Goal: Task Accomplishment & Management: Use online tool/utility

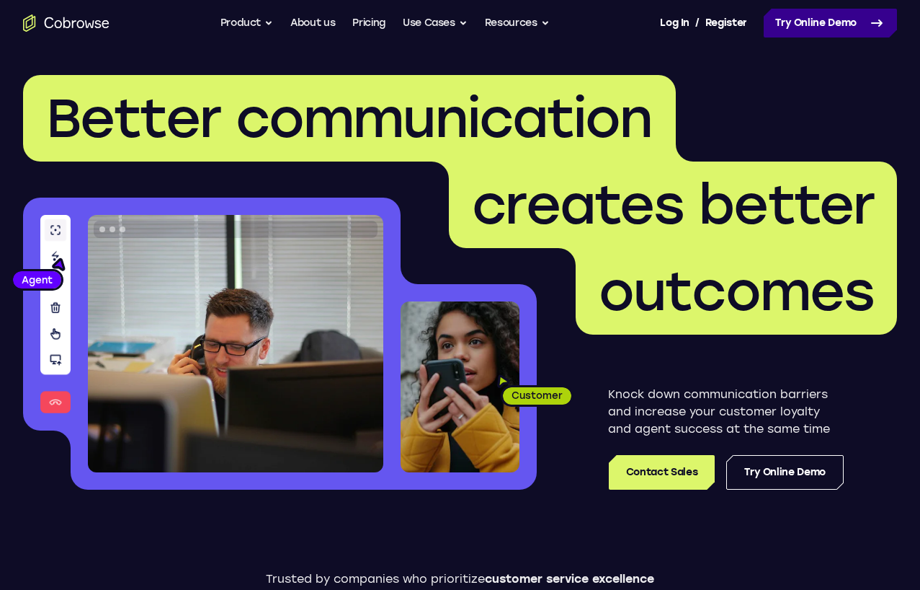
click at [869, 25] on icon at bounding box center [877, 22] width 17 height 17
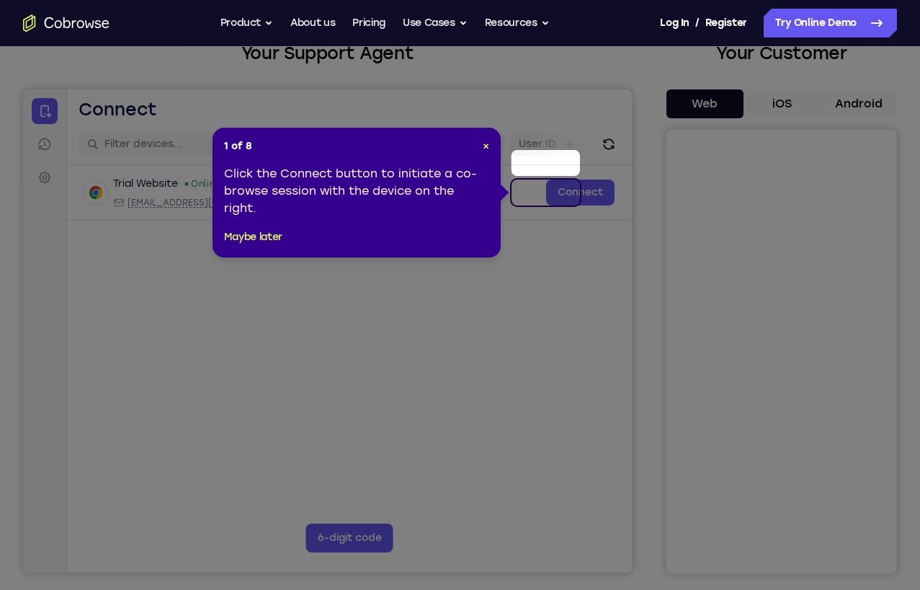
scroll to position [72, 0]
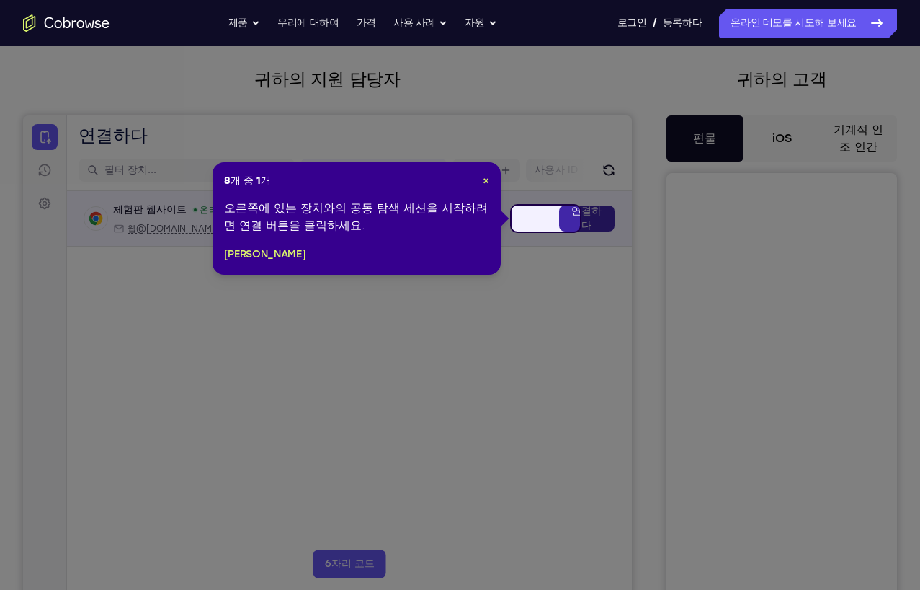
click at [571, 218] on font "연결하다" at bounding box center [587, 218] width 32 height 29
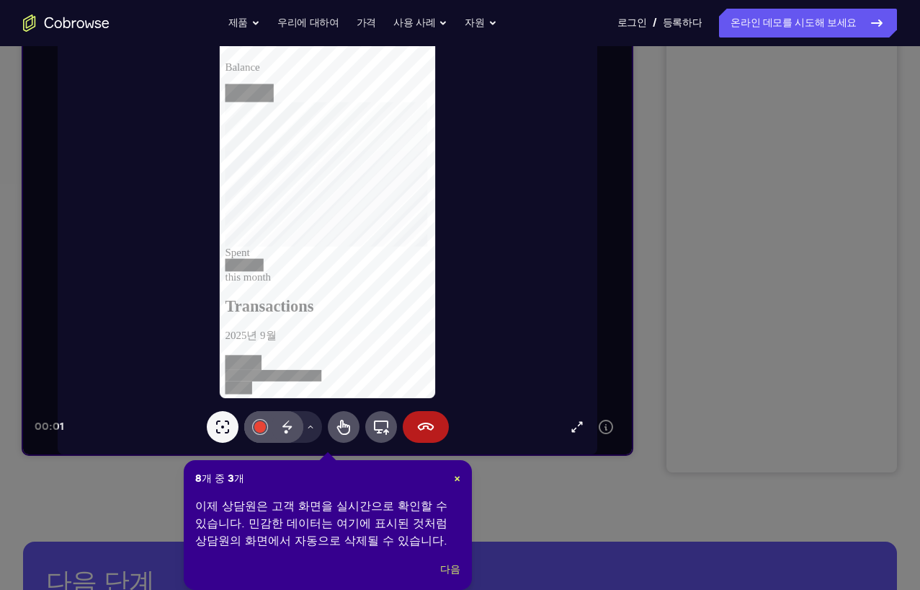
scroll to position [0, 0]
click at [452, 569] on font "다음" at bounding box center [449, 569] width 19 height 12
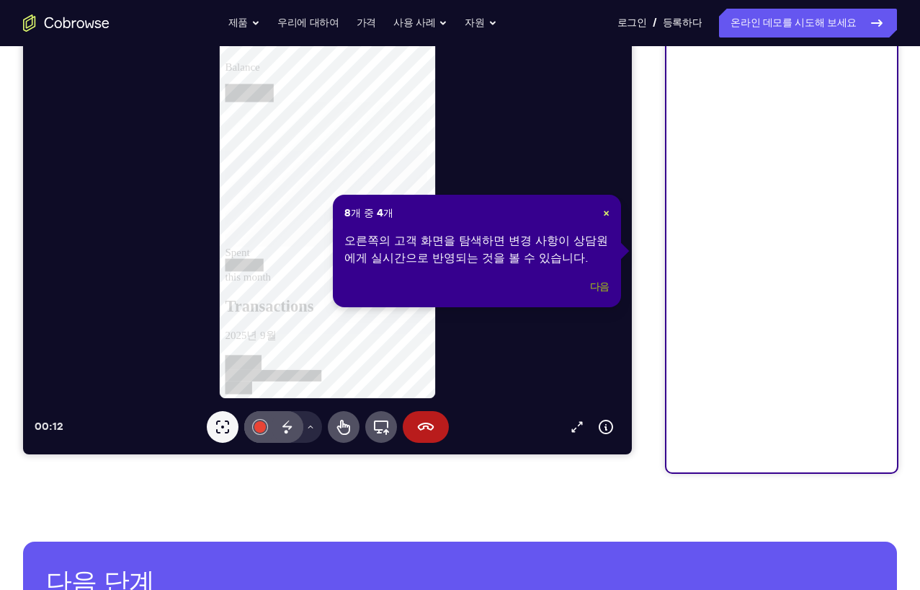
click at [600, 284] on font "다음" at bounding box center [599, 286] width 19 height 12
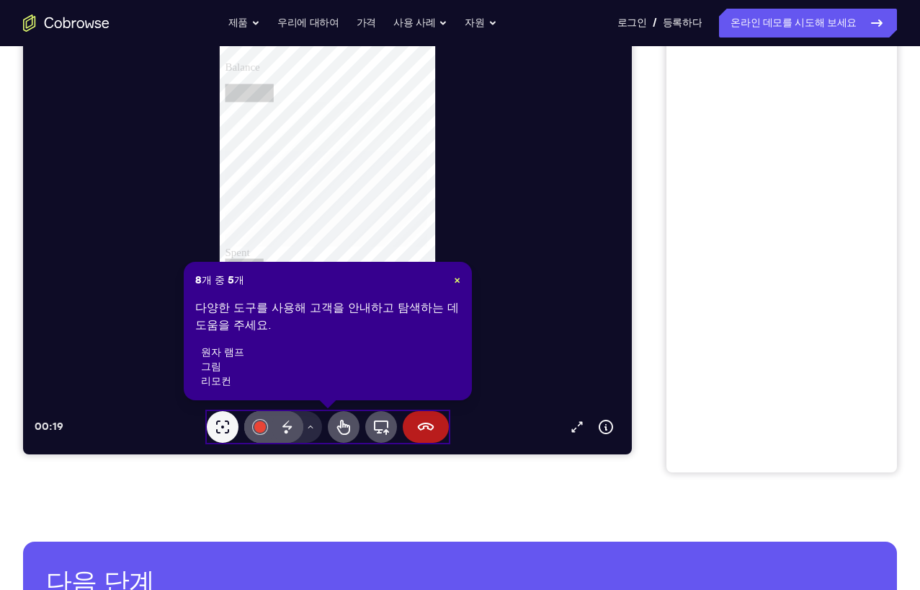
click at [453, 271] on div "8개 중 5개 × 다양한 도구를 사용해 고객을 안내하고 탐색하는 데 도움을 주세요. 원자 램프 그림 리모컨" at bounding box center [328, 331] width 288 height 138
click at [456, 276] on font "×" at bounding box center [457, 280] width 6 height 12
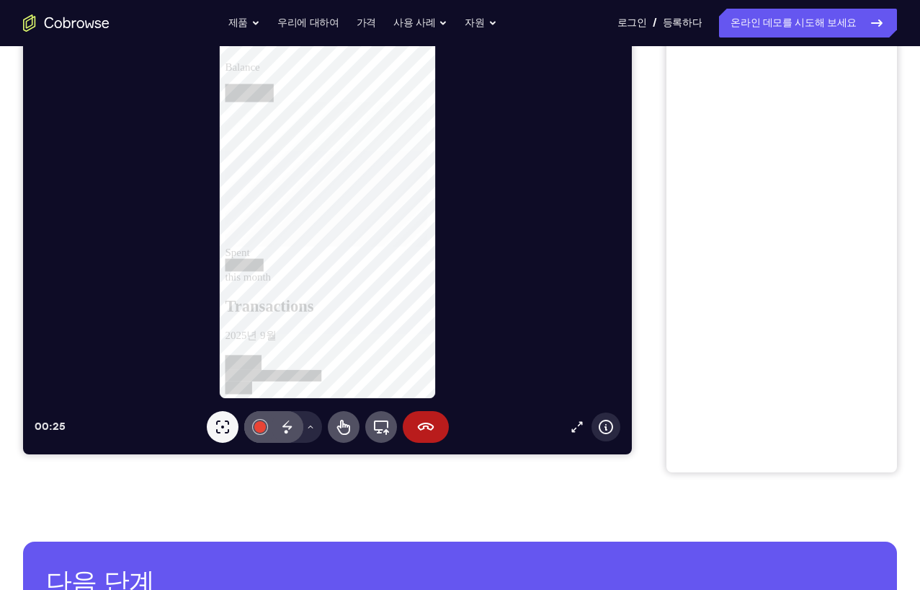
click at [599, 425] on icon at bounding box center [606, 426] width 14 height 14
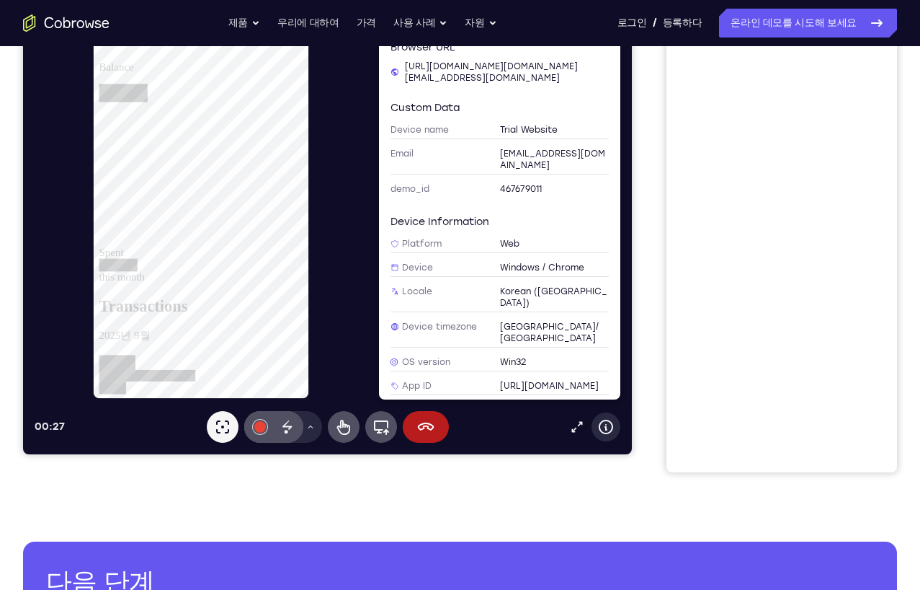
click at [599, 425] on icon at bounding box center [606, 426] width 14 height 14
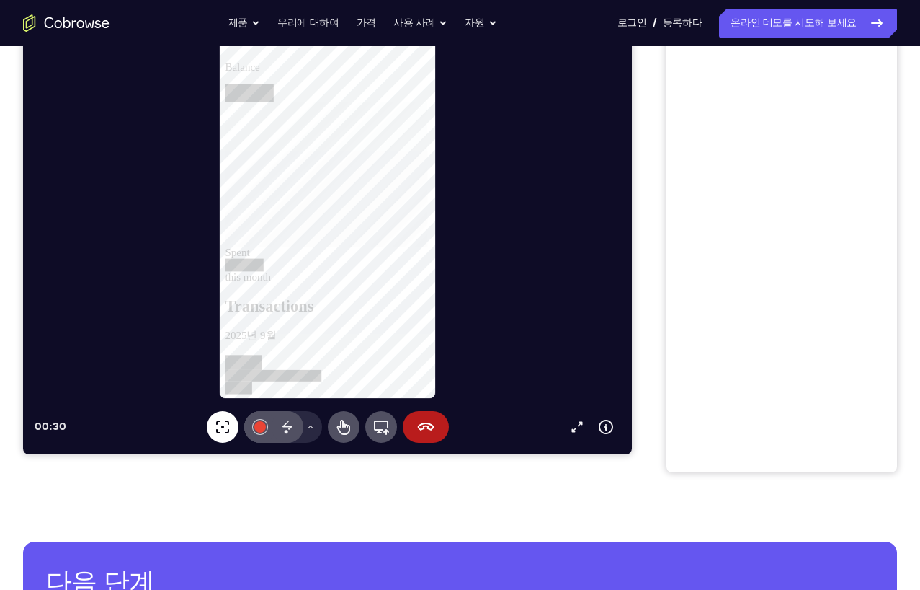
click at [214, 423] on icon at bounding box center [222, 426] width 17 height 17
click at [335, 427] on icon at bounding box center [343, 426] width 17 height 17
click at [373, 425] on icon at bounding box center [381, 426] width 17 height 17
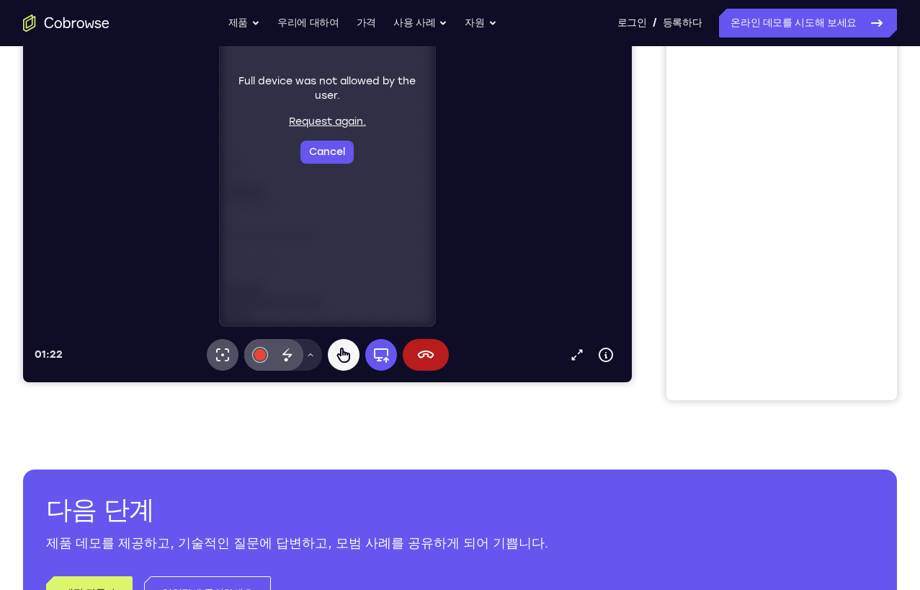
scroll to position [216, 0]
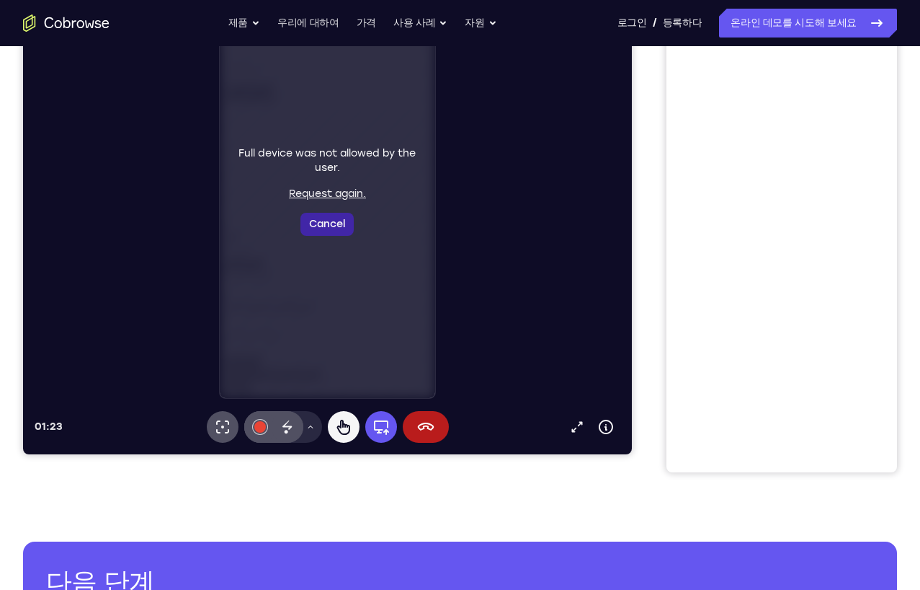
click at [301, 221] on button "Cancel" at bounding box center [327, 224] width 53 height 23
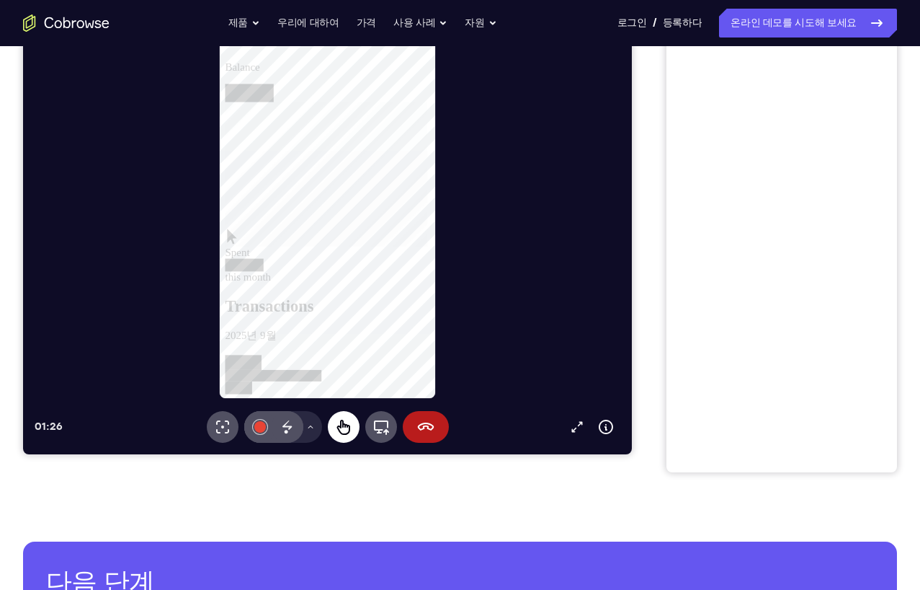
click at [337, 425] on icon at bounding box center [343, 426] width 13 height 15
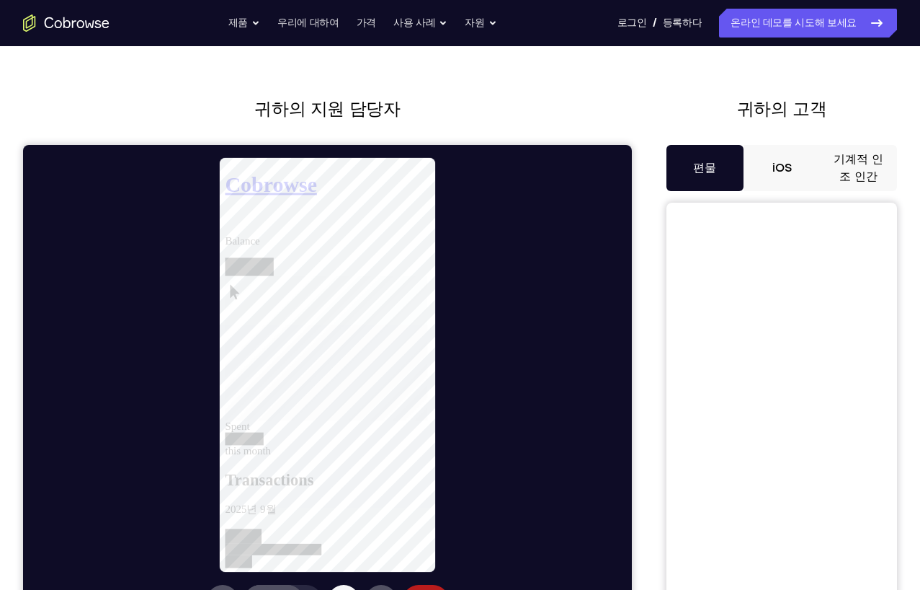
scroll to position [0, 0]
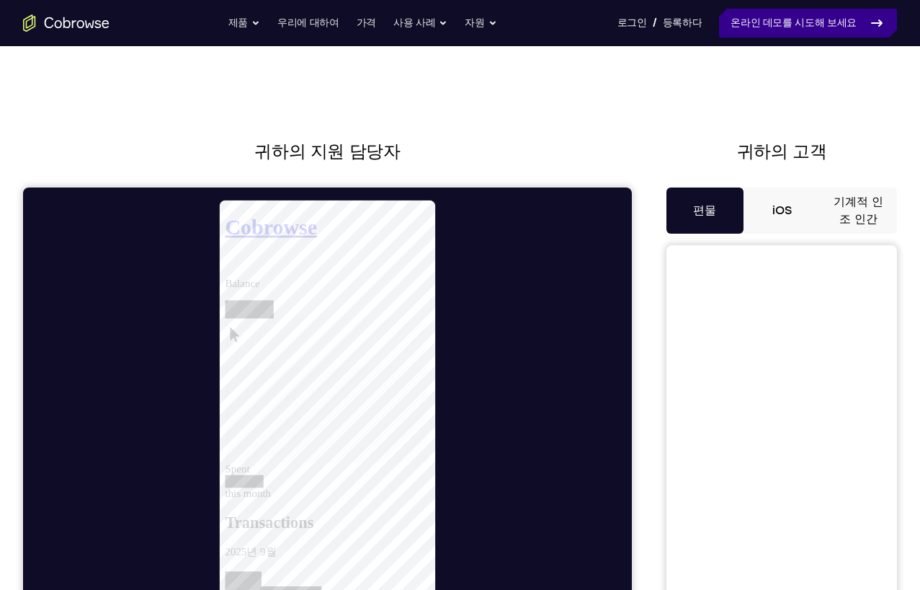
click at [801, 22] on font "온라인 데모를 시도해 보세요" at bounding box center [794, 23] width 126 height 12
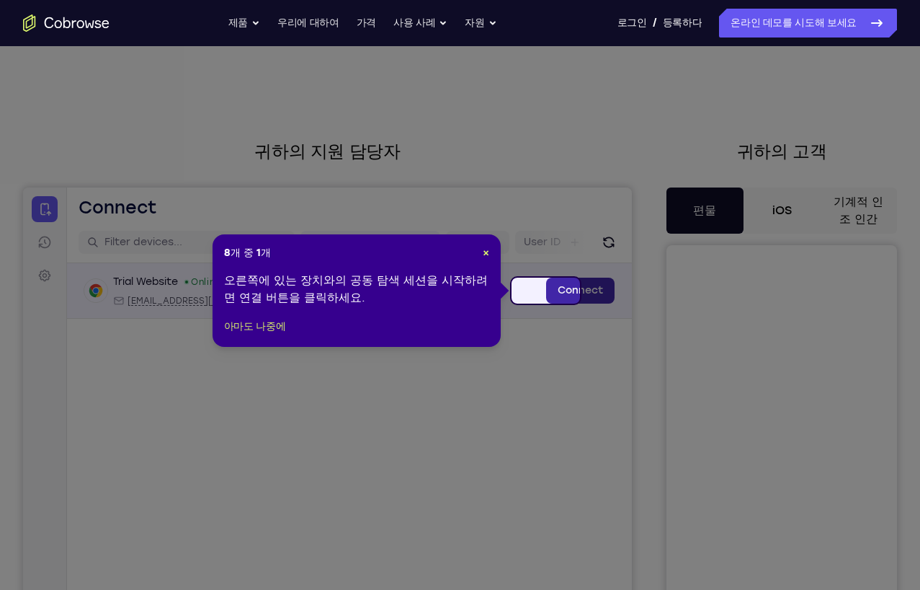
click at [546, 289] on link "Connect" at bounding box center [580, 291] width 68 height 26
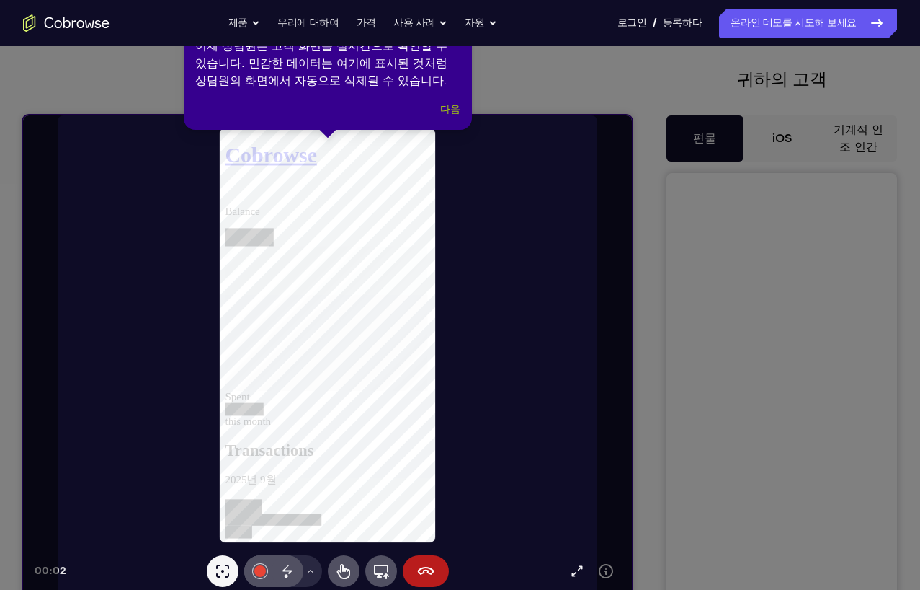
click at [453, 107] on font "다음" at bounding box center [449, 109] width 19 height 12
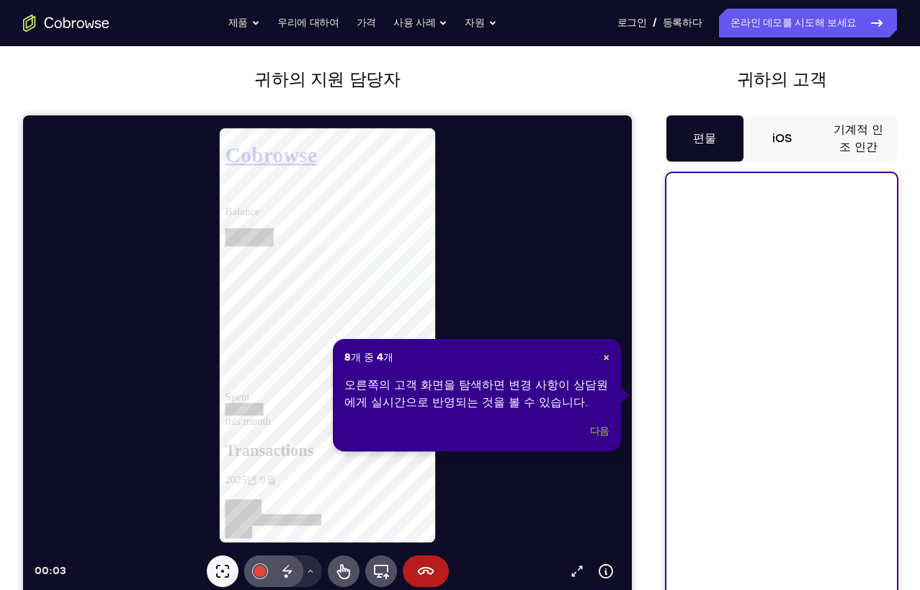
click at [601, 425] on font "다음" at bounding box center [599, 431] width 19 height 12
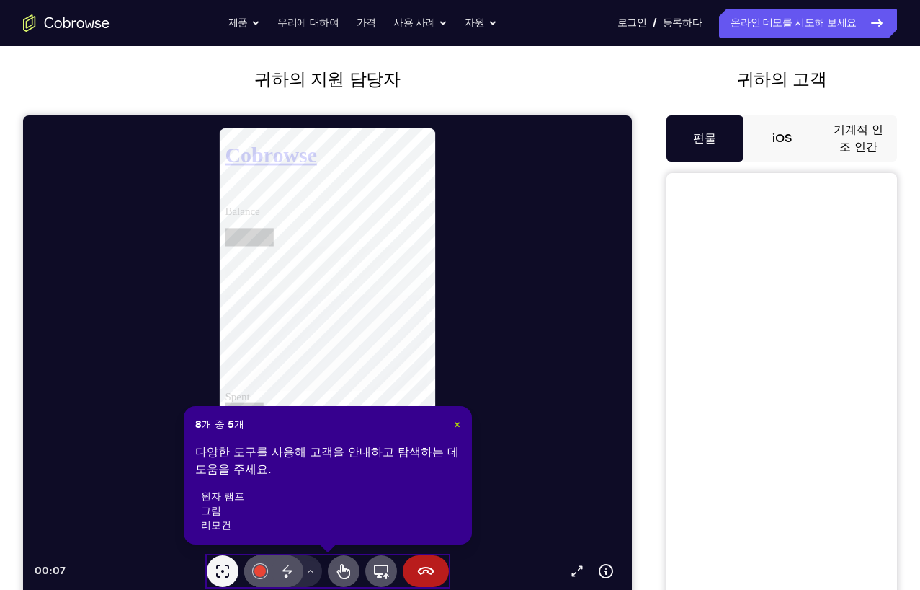
click at [455, 423] on font "×" at bounding box center [457, 424] width 6 height 12
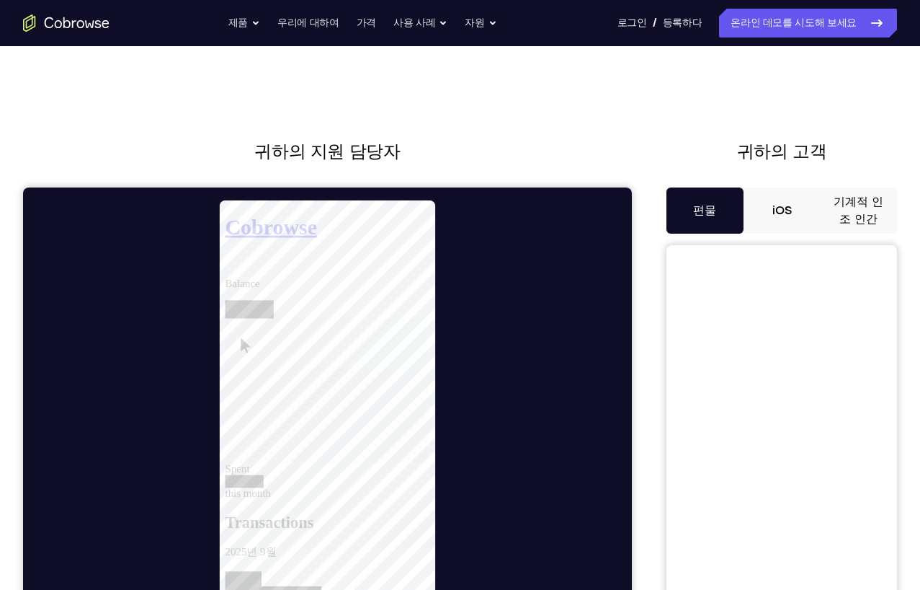
drag, startPoint x: 633, startPoint y: 430, endPoint x: 822, endPoint y: 209, distance: 290.4
click at [822, 209] on button "기계적 인조 인간" at bounding box center [858, 210] width 77 height 46
